Goal: Obtain resource: Download file/media

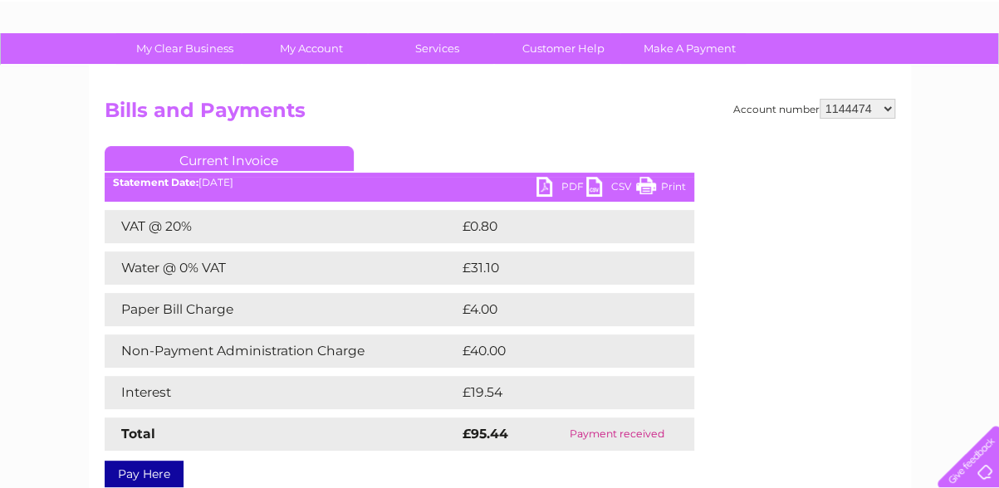
scroll to position [95, 0]
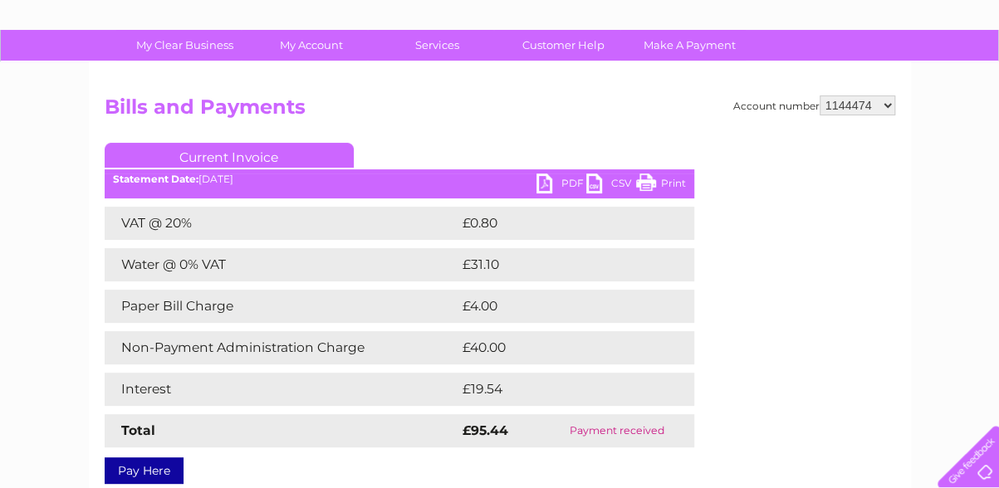
click at [674, 109] on select "910519 924735 949926 953550 995586 1144474 1147038 30264617 30291883 30294298 3…" at bounding box center [858, 106] width 76 height 20
select select "910519"
click at [674, 96] on select "910519 924735 949926 953550 995586 1144474 1147038 30264617 30291883 30294298 3…" at bounding box center [858, 106] width 76 height 20
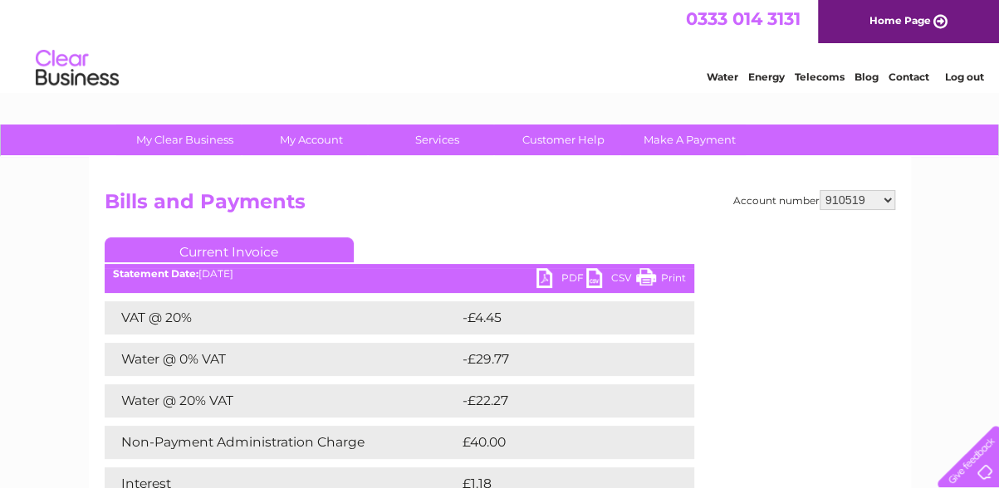
click at [829, 199] on select "910519 924735 949926 953550 995586 1144474 1147038 30264617 30291883 30294298 3…" at bounding box center [858, 200] width 76 height 20
select select "924735"
click at [820, 190] on select "910519 924735 949926 953550 995586 1144474 1147038 30264617 30291883 30294298 3…" at bounding box center [858, 200] width 76 height 20
click at [849, 197] on select "910519 924735 949926 953550 995586 1144474 1147038 30264617 30291883 30294298 3…" at bounding box center [858, 200] width 76 height 20
select select "949926"
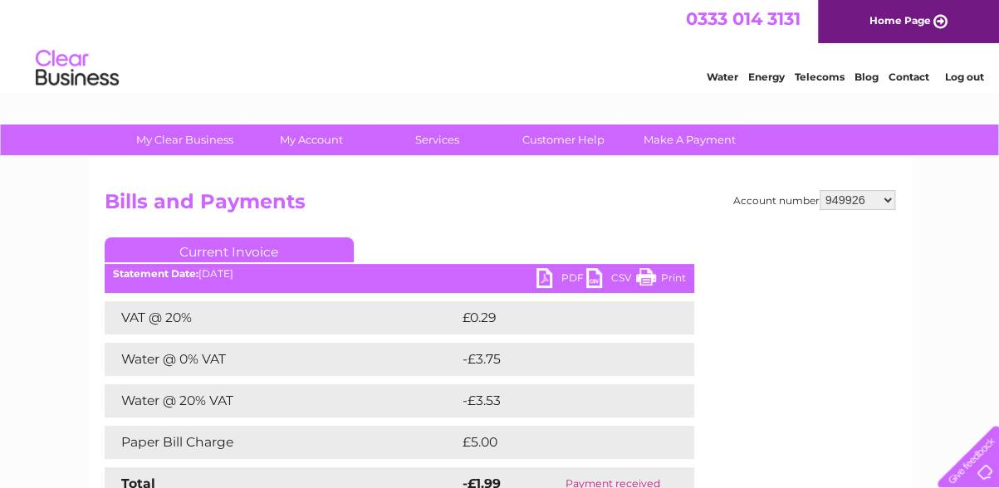
click at [820, 190] on select "910519 924735 949926 953550 995586 1144474 1147038 30264617 30291883 30294298 3…" at bounding box center [858, 200] width 76 height 20
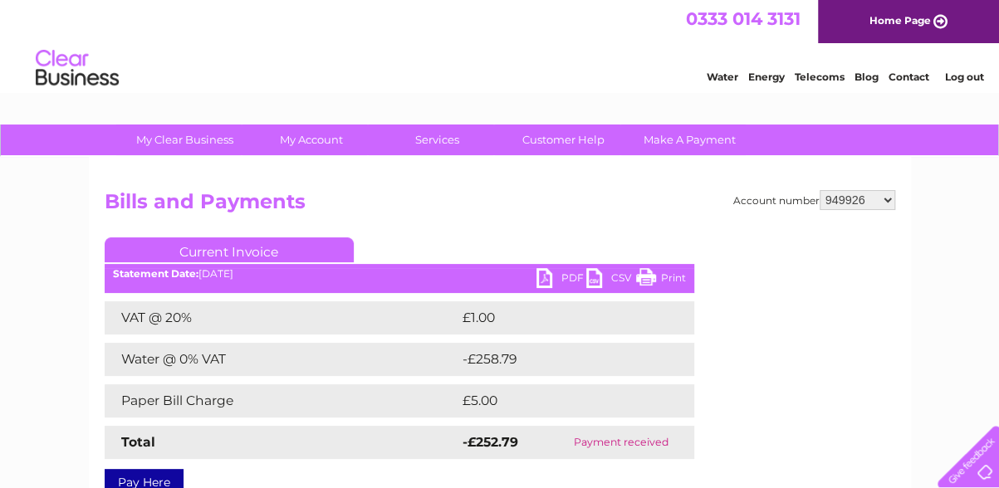
click at [856, 203] on select "910519 924735 949926 953550 995586 1144474 1147038 30264617 30291883 30294298 3…" at bounding box center [858, 200] width 76 height 20
select select "953550"
click at [820, 190] on select "910519 924735 949926 953550 995586 1144474 1147038 30264617 30291883 30294298 3…" at bounding box center [858, 200] width 76 height 20
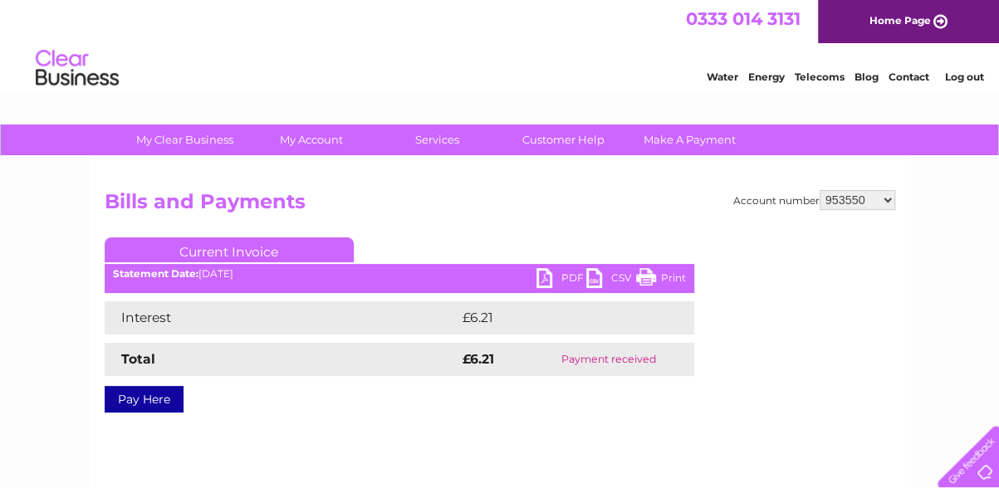
click at [852, 200] on select "910519 924735 949926 953550 995586 1144474 1147038 30264617 30291883 30294298 3…" at bounding box center [858, 200] width 76 height 20
select select "995586"
click at [820, 190] on select "910519 924735 949926 953550 995586 1144474 1147038 30264617 30291883 30294298 3…" at bounding box center [858, 200] width 76 height 20
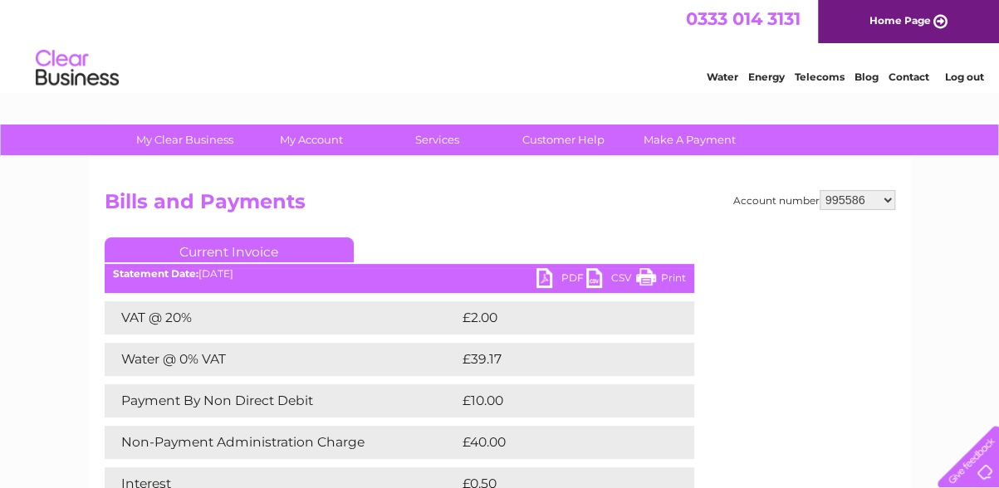
click at [544, 275] on link "PDF" at bounding box center [562, 280] width 50 height 24
click at [858, 198] on select "910519 924735 949926 953550 995586 1144474 1147038 30264617 30291883 30294298 3…" at bounding box center [858, 200] width 76 height 20
select select "1144474"
click at [820, 190] on select "910519 924735 949926 953550 995586 1144474 1147038 30264617 30291883 30294298 3…" at bounding box center [858, 200] width 76 height 20
click at [841, 192] on select "910519 924735 949926 953550 995586 1144474 1147038 30264617 30291883 30294298 3…" at bounding box center [858, 200] width 76 height 20
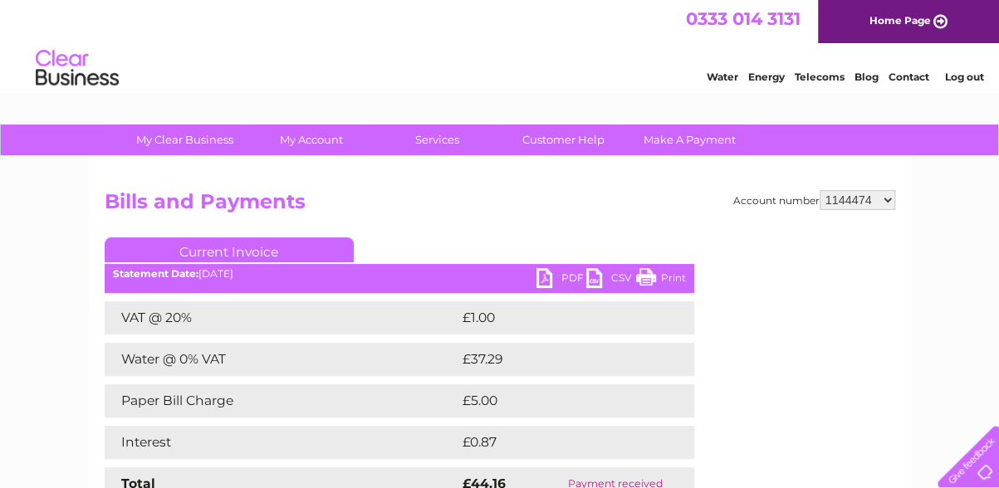
select select "1147038"
click at [820, 190] on select "910519 924735 949926 953550 995586 1144474 1147038 30264617 30291883 30294298 3…" at bounding box center [858, 200] width 76 height 20
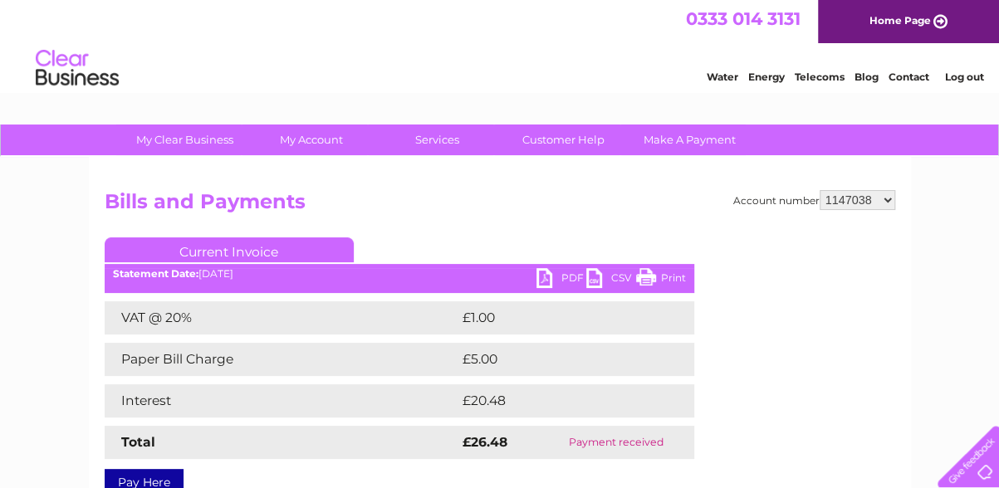
click at [859, 194] on select "910519 924735 949926 953550 995586 1144474 1147038 30264617 30291883 30294298 3…" at bounding box center [858, 200] width 76 height 20
select select "30264617"
click at [820, 190] on select "910519 924735 949926 953550 995586 1144474 1147038 30264617 30291883 30294298 3…" at bounding box center [858, 200] width 76 height 20
click at [868, 195] on select "910519 924735 949926 953550 995586 1144474 1147038 30264617 30291883 30294298 3…" at bounding box center [858, 200] width 76 height 20
select select "30291883"
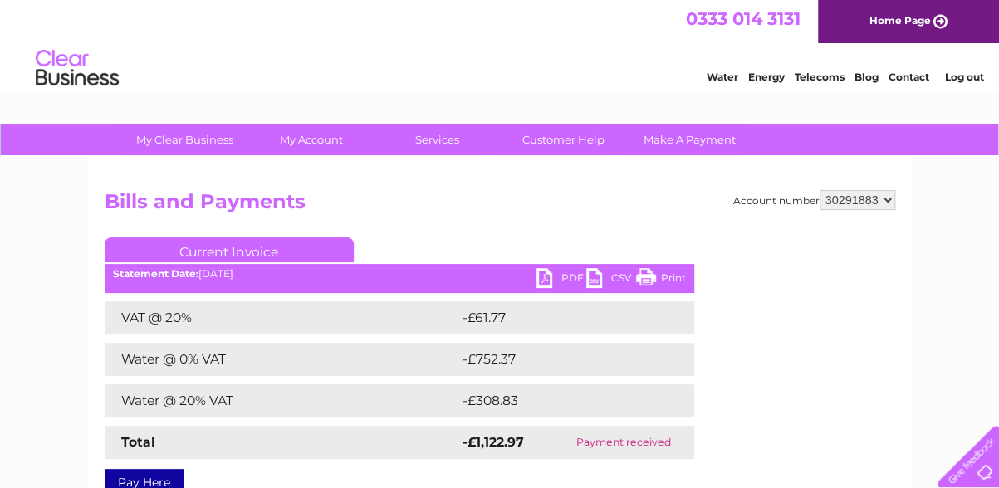
click at [820, 190] on select "910519 924735 949926 953550 995586 1144474 1147038 30264617 30291883 30294298 3…" at bounding box center [858, 200] width 76 height 20
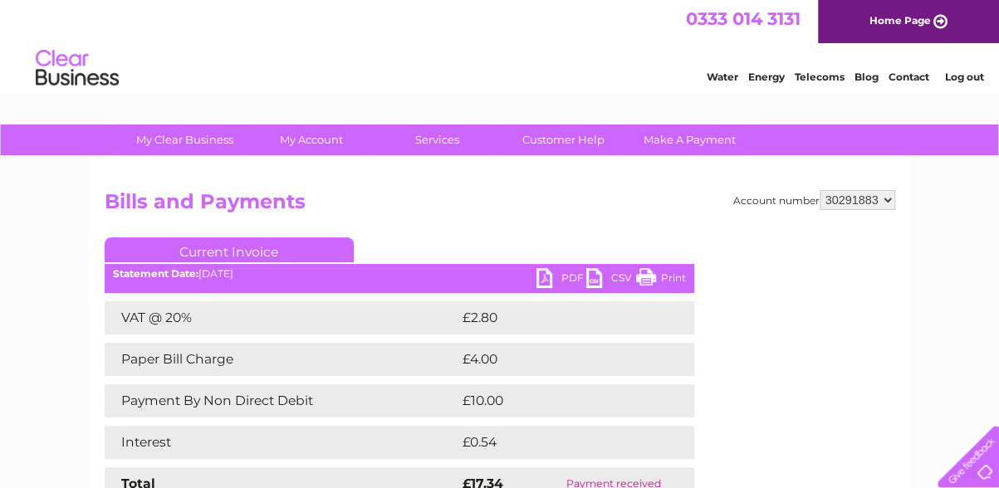
click at [870, 195] on select "910519 924735 949926 953550 995586 1144474 1147038 30264617 30291883 30294298 3…" at bounding box center [858, 200] width 76 height 20
select select "30294298"
click at [820, 190] on select "910519 924735 949926 953550 995586 1144474 1147038 30264617 30291883 30294298 3…" at bounding box center [858, 200] width 76 height 20
click at [858, 199] on select "910519 924735 949926 953550 995586 1144474 1147038 30264617 30291883 30294298 3…" at bounding box center [858, 200] width 76 height 20
select select "30298522"
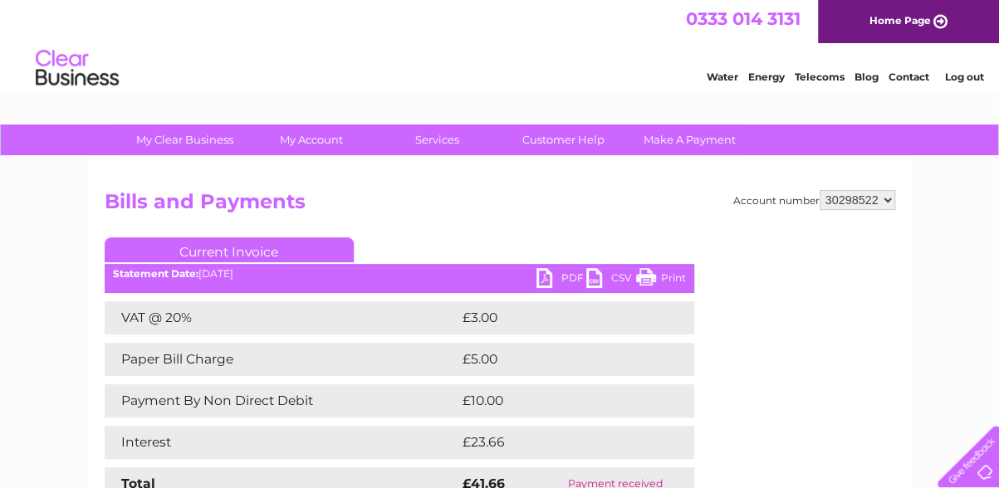
click at [820, 190] on select "910519 924735 949926 953550 995586 1144474 1147038 30264617 30291883 30294298 3…" at bounding box center [858, 200] width 76 height 20
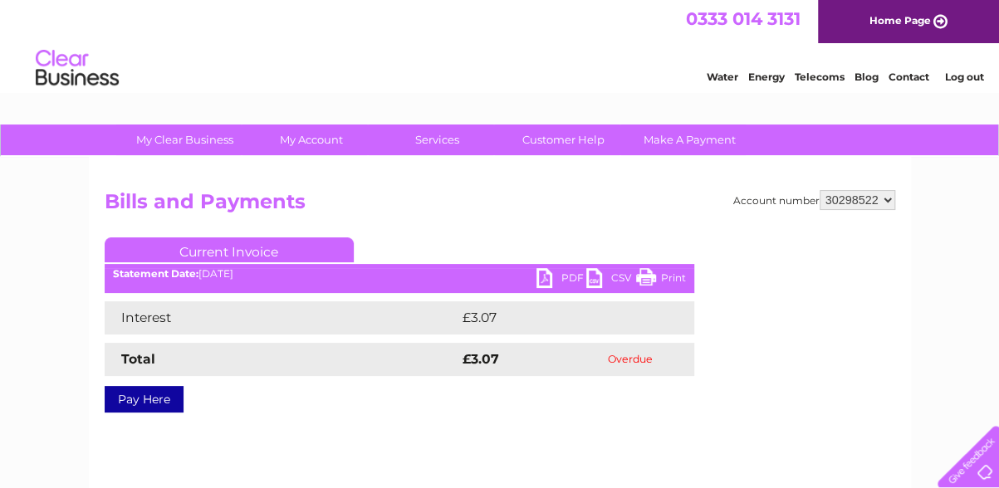
click at [851, 196] on select "910519 924735 949926 953550 995586 1144474 1147038 30264617 30291883 30294298 3…" at bounding box center [858, 200] width 76 height 20
select select "30313523"
click at [820, 190] on select "910519 924735 949926 953550 995586 1144474 1147038 30264617 30291883 30294298 3…" at bounding box center [858, 200] width 76 height 20
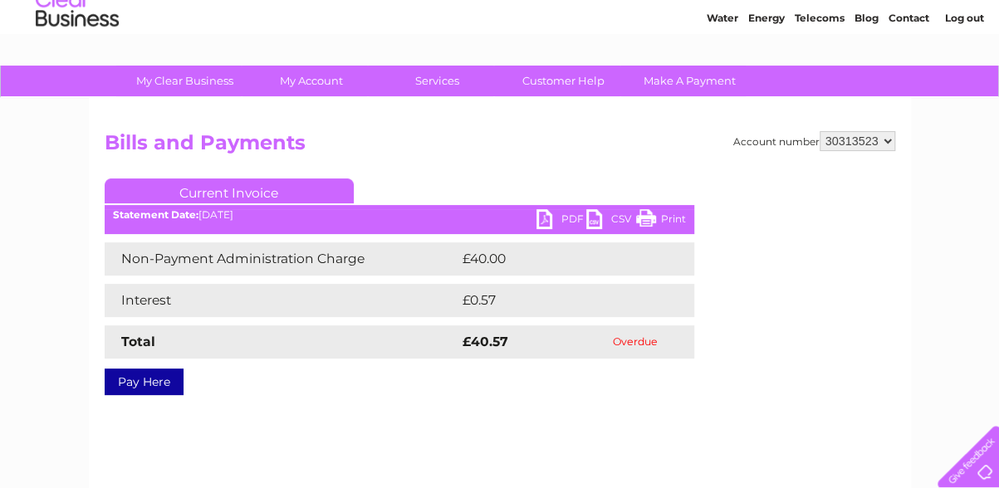
scroll to position [60, 0]
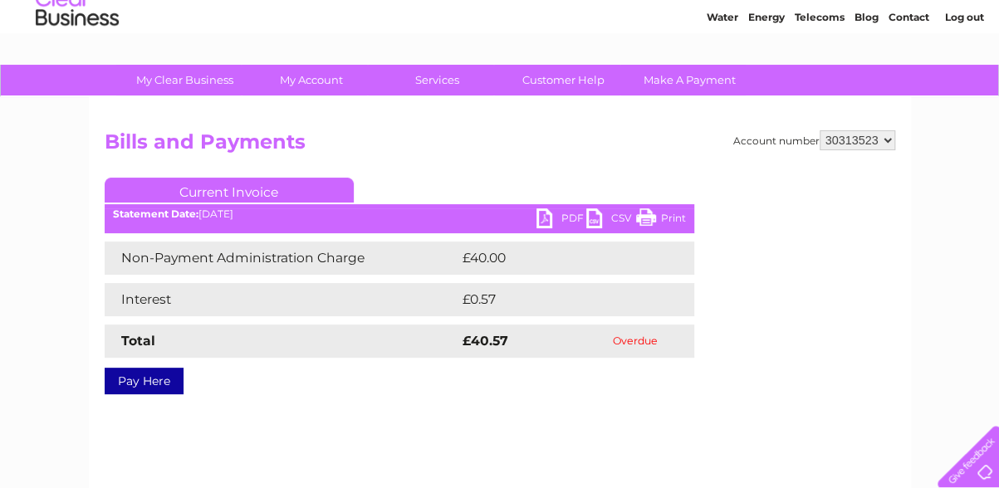
click at [873, 134] on select "910519 924735 949926 953550 995586 1144474 1147038 30264617 30291883 30294298 3…" at bounding box center [858, 140] width 76 height 20
select select "30315186"
click at [820, 130] on select "910519 924735 949926 953550 995586 1144474 1147038 30264617 30291883 30294298 3…" at bounding box center [858, 140] width 76 height 20
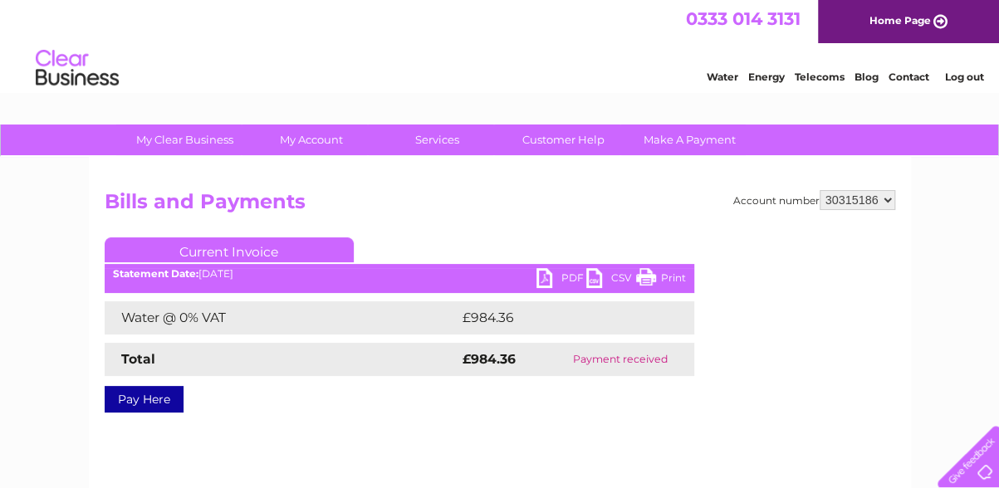
click at [856, 193] on select "910519 924735 949926 953550 995586 1144474 1147038 30264617 30291883 30294298 3…" at bounding box center [858, 200] width 76 height 20
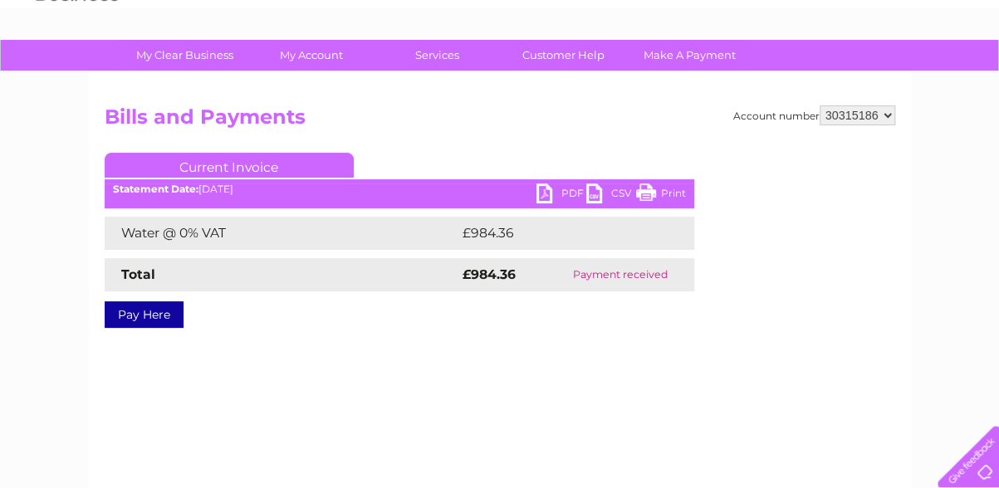
scroll to position [84, 0]
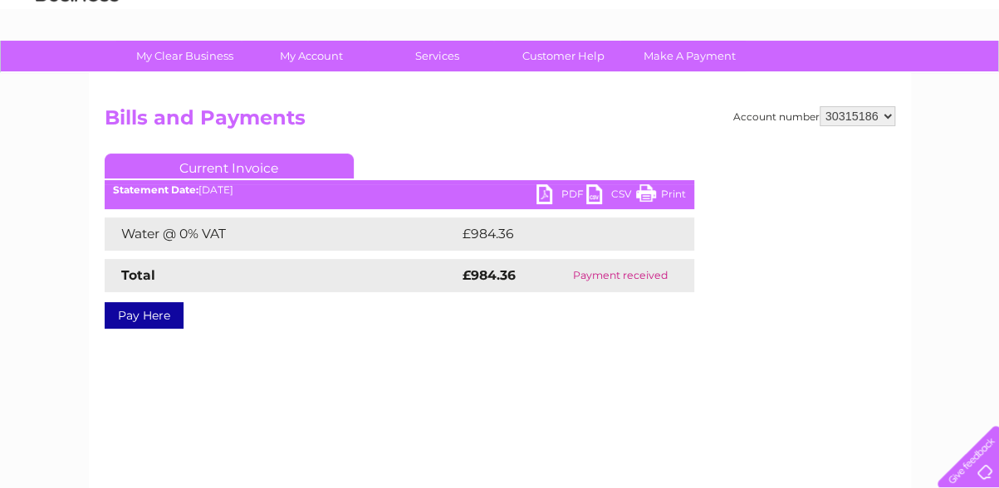
click at [875, 111] on select "910519 924735 949926 953550 995586 1144474 1147038 30264617 30291883 30294298 3…" at bounding box center [858, 116] width 76 height 20
select select "30316746"
click at [820, 106] on select "910519 924735 949926 953550 995586 1144474 1147038 30264617 30291883 30294298 3…" at bounding box center [858, 116] width 76 height 20
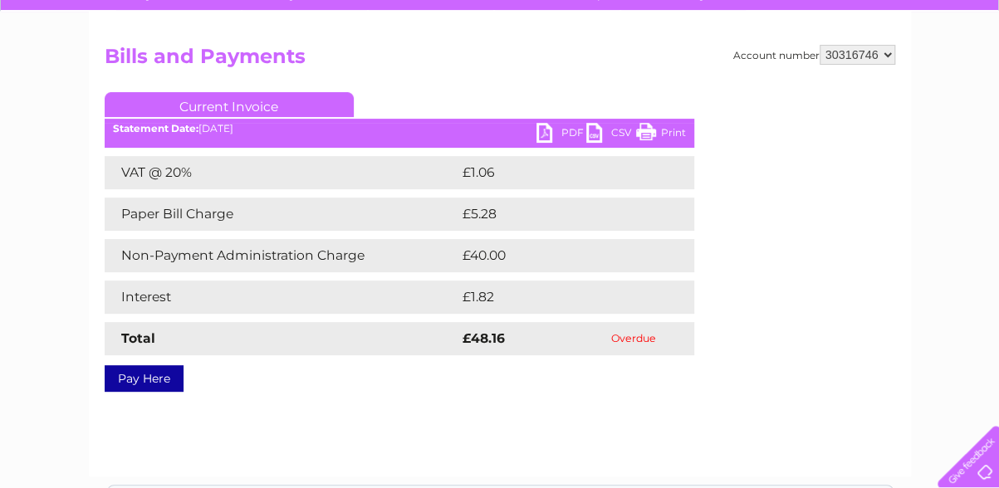
scroll to position [145, 0]
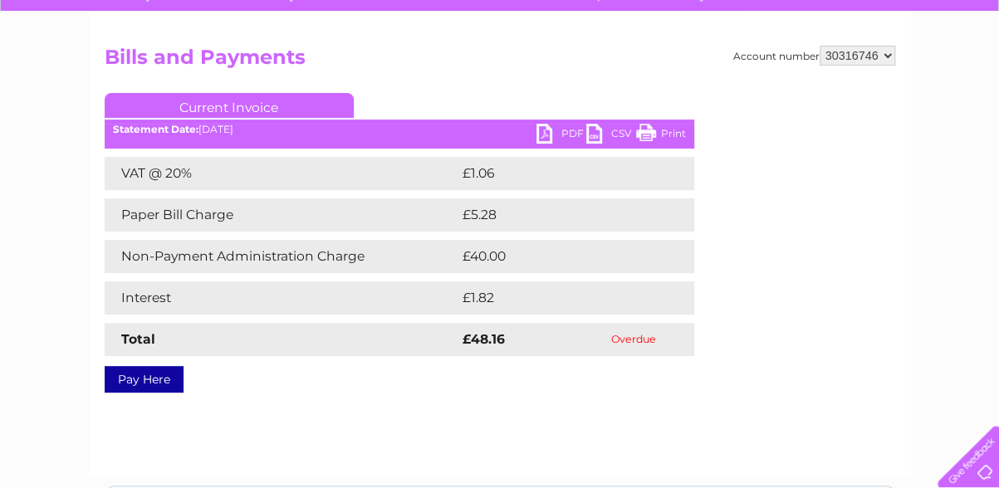
click at [869, 53] on select "910519 924735 949926 953550 995586 1144474 1147038 30264617 30291883 30294298 3…" at bounding box center [858, 56] width 76 height 20
select select "30318118"
click at [820, 46] on select "910519 924735 949926 953550 995586 1144474 1147038 30264617 30291883 30294298 3…" at bounding box center [858, 56] width 76 height 20
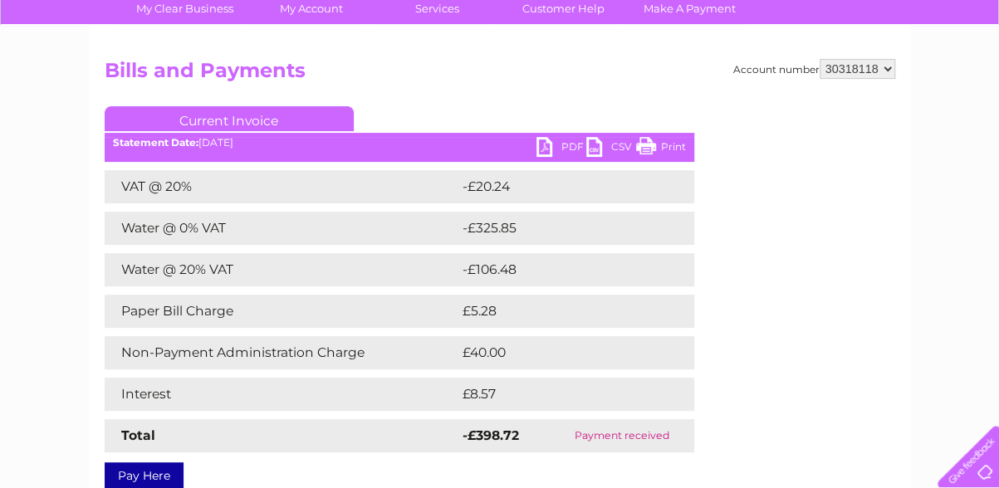
scroll to position [134, 0]
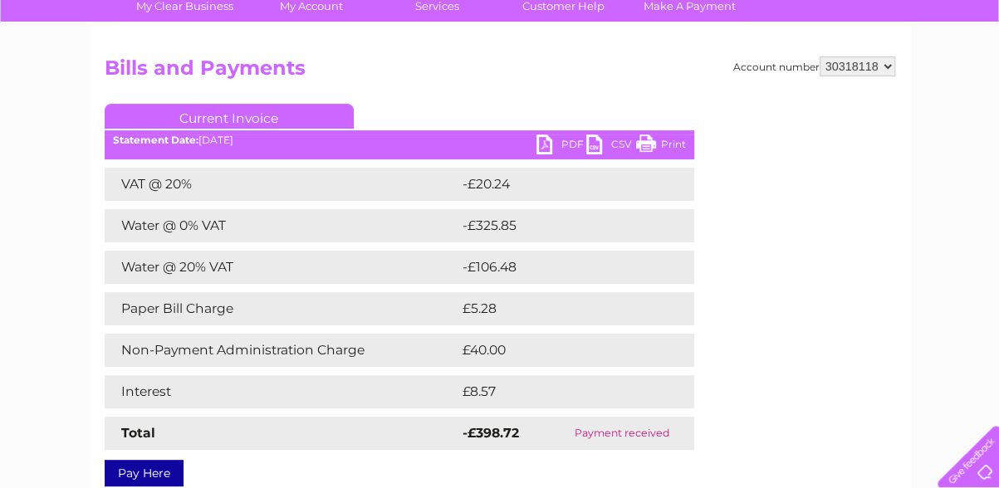
click at [861, 59] on select "910519 924735 949926 953550 995586 1144474 1147038 30264617 30291883 30294298 3…" at bounding box center [858, 66] width 76 height 20
select select "30319398"
click at [820, 56] on select "910519 924735 949926 953550 995586 1144474 1147038 30264617 30291883 30294298 3…" at bounding box center [858, 66] width 76 height 20
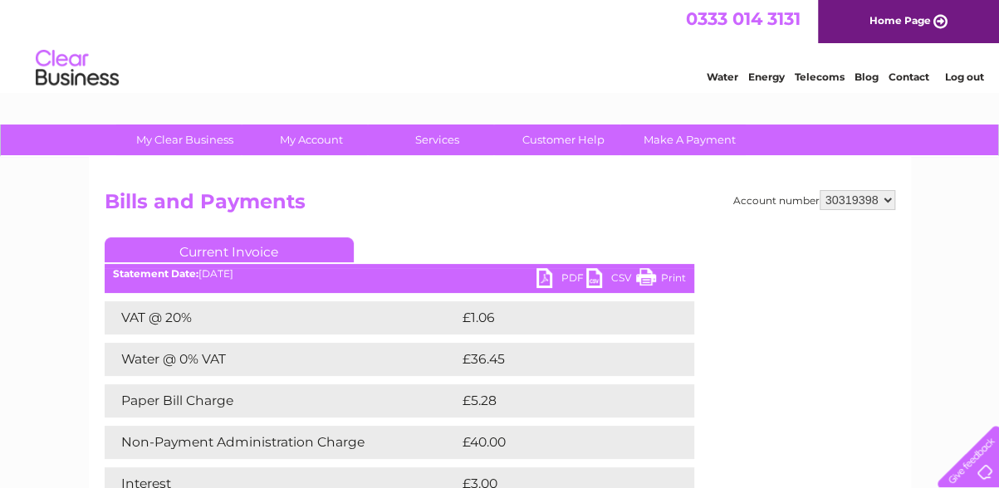
click at [545, 278] on link "PDF" at bounding box center [562, 280] width 50 height 24
click at [841, 197] on select "910519 924735 949926 953550 995586 1144474 1147038 30264617 30291883 30294298 3…" at bounding box center [858, 200] width 76 height 20
select select "30316746"
click at [820, 190] on select "910519 924735 949926 953550 995586 1144474 1147038 30264617 30291883 30294298 3…" at bounding box center [858, 200] width 76 height 20
